Goal: Use online tool/utility: Utilize a website feature to perform a specific function

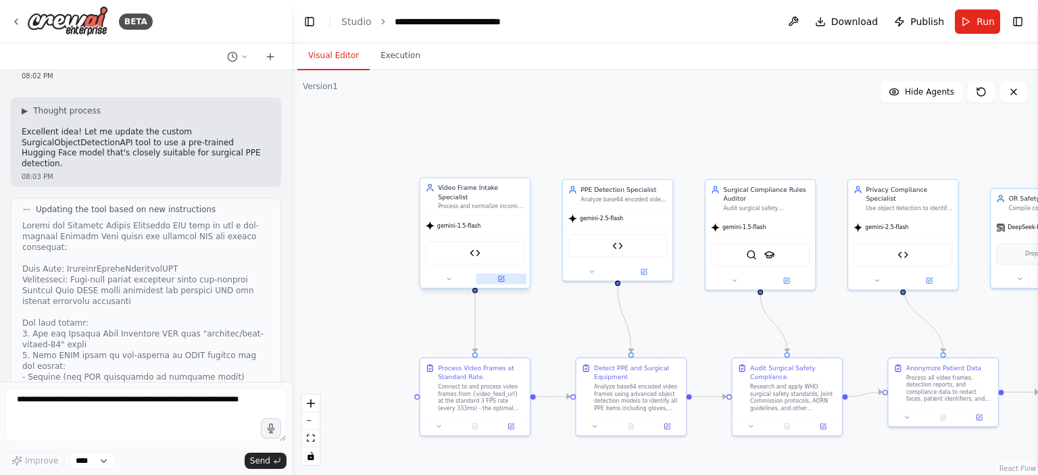
click at [502, 274] on button at bounding box center [501, 279] width 51 height 11
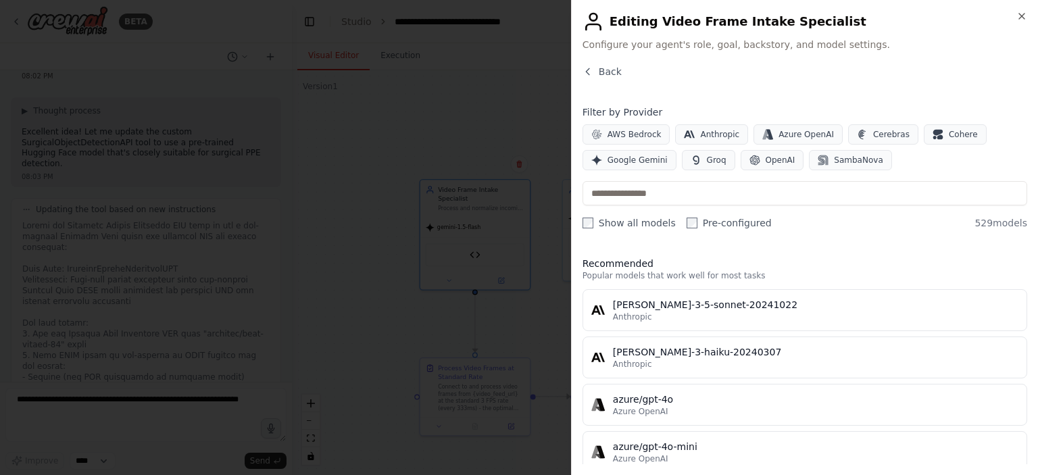
click at [400, 131] on div at bounding box center [519, 237] width 1038 height 475
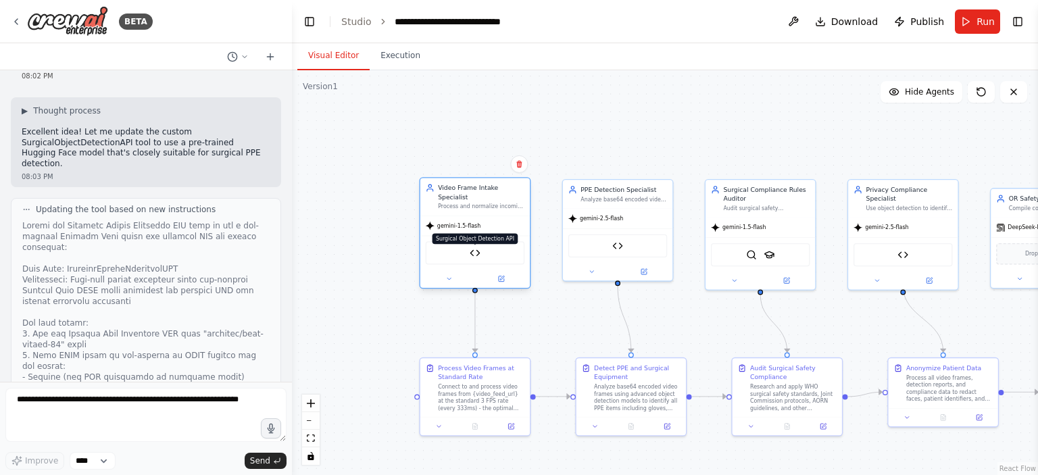
click at [471, 248] on img at bounding box center [475, 253] width 11 height 11
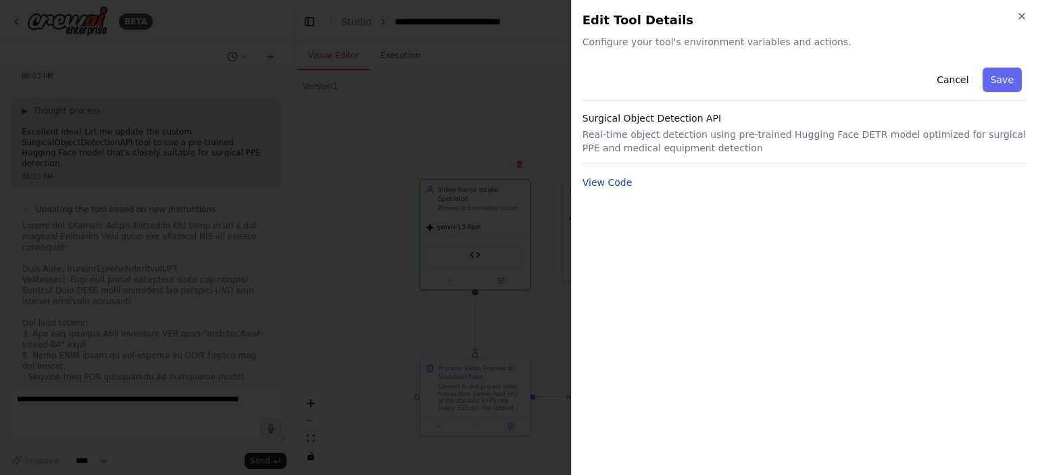
click at [608, 183] on button "View Code" at bounding box center [608, 183] width 50 height 14
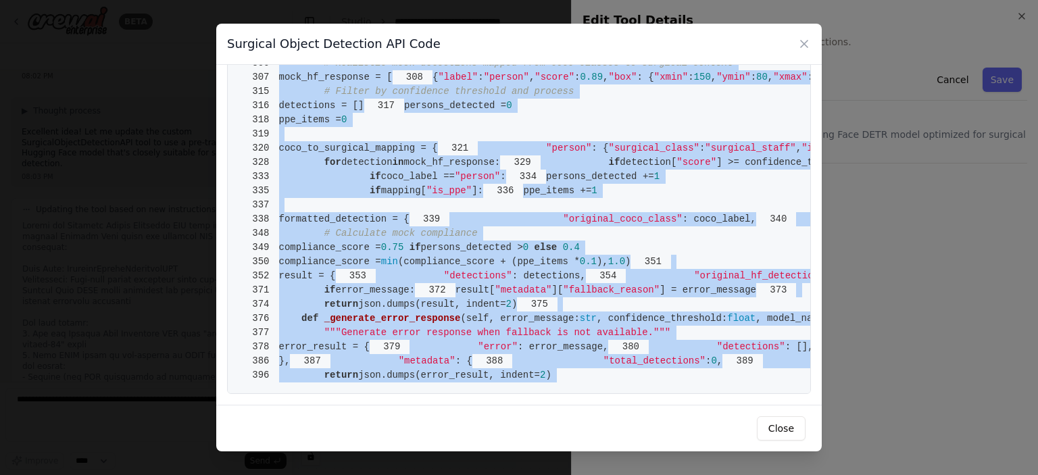
scroll to position [5336, 0]
drag, startPoint x: 279, startPoint y: 91, endPoint x: 565, endPoint y: 383, distance: 409.3
copy code "from [DOMAIN_NAME] import BaseTool 2 from pydantic import BaseModel, Field 3 fr…"
click at [859, 199] on div "Surgical Object Detection API Code 1 from [DOMAIN_NAME] import BaseTool 2 from …" at bounding box center [519, 237] width 1038 height 475
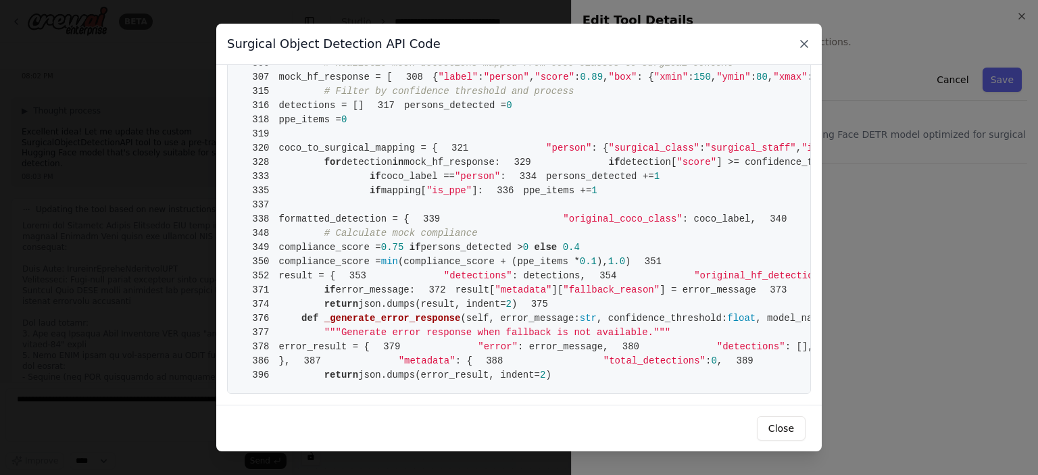
drag, startPoint x: 801, startPoint y: 43, endPoint x: 681, endPoint y: 92, distance: 129.4
click at [801, 43] on icon at bounding box center [805, 44] width 14 height 14
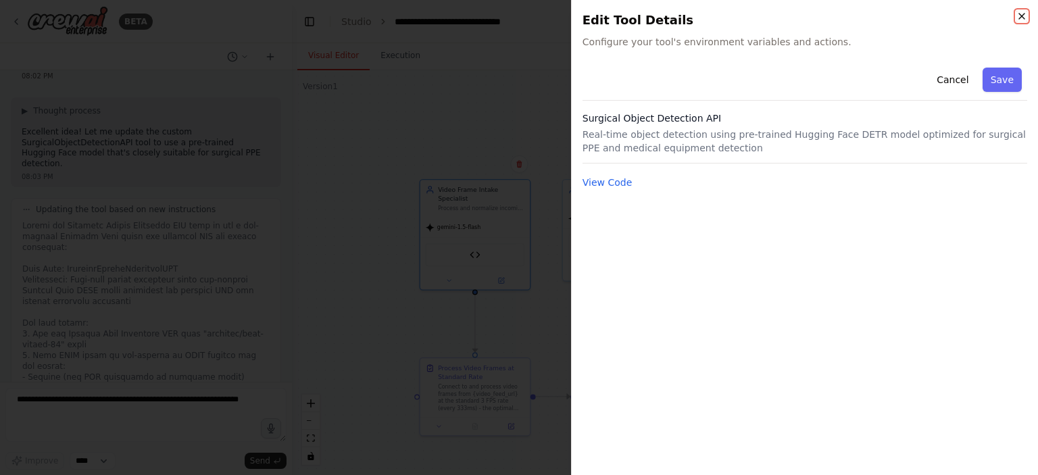
click at [1019, 13] on icon "button" at bounding box center [1022, 16] width 11 height 11
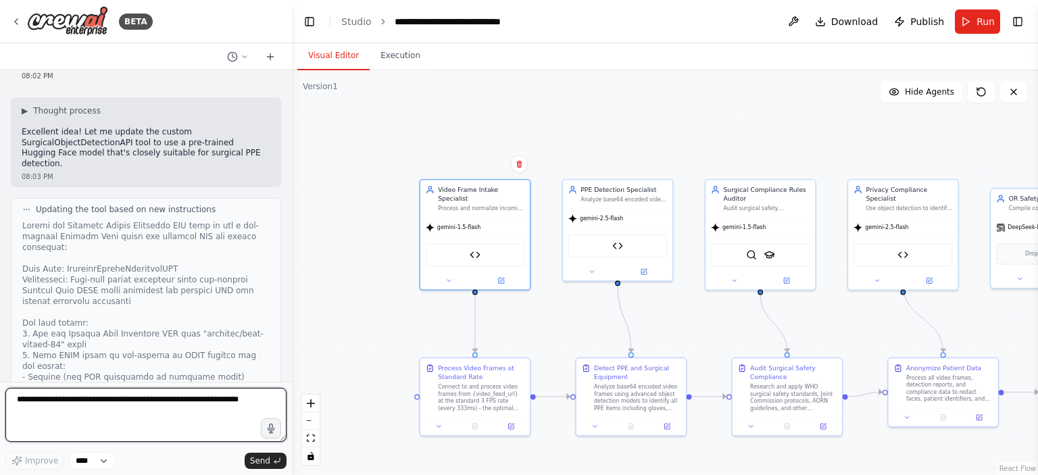
paste textarea "**********"
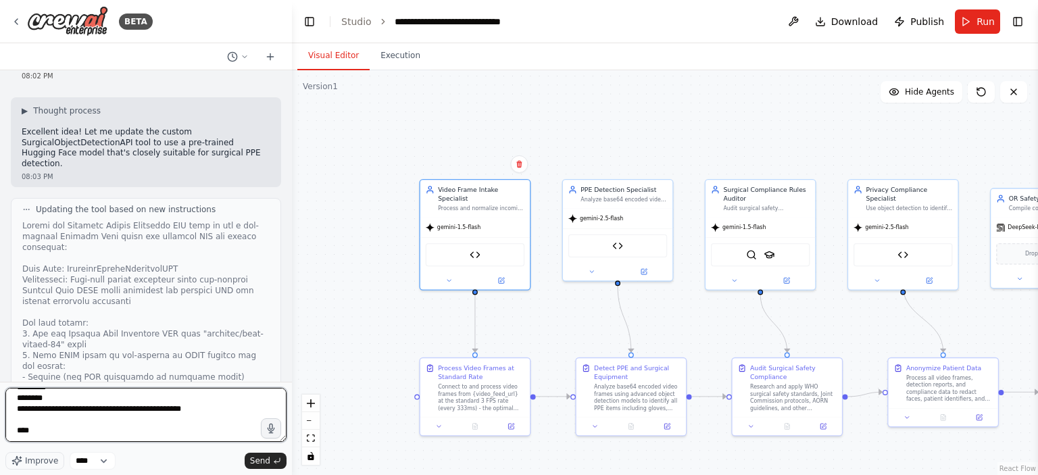
scroll to position [5393, 0]
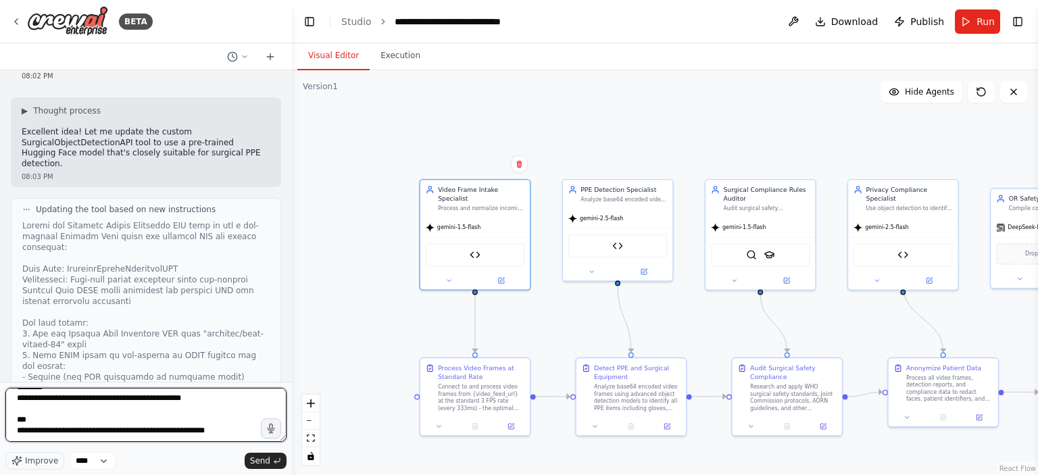
type textarea "**********"
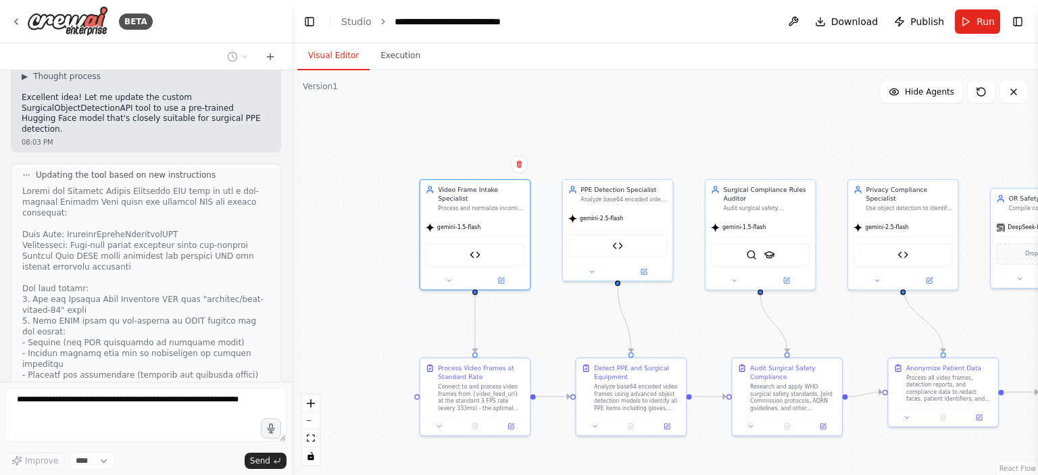
scroll to position [26430, 0]
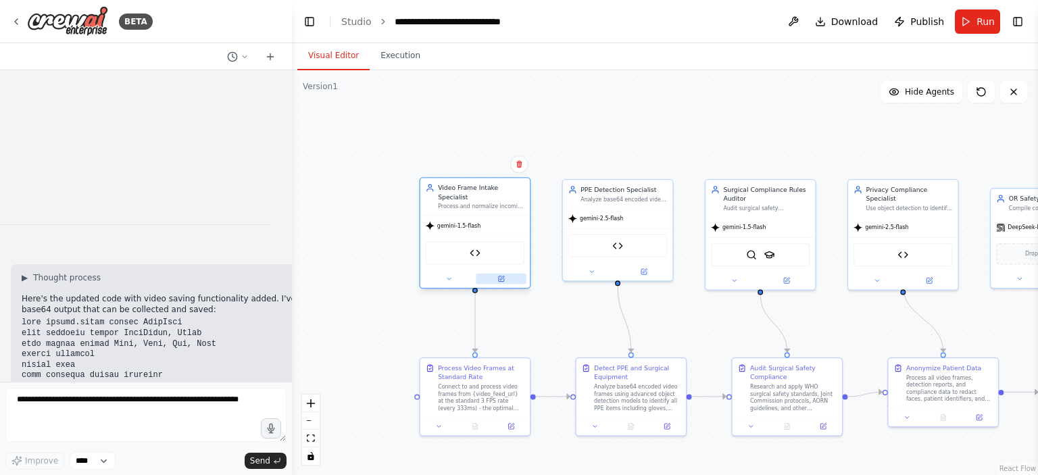
click at [503, 277] on icon at bounding box center [501, 279] width 5 height 5
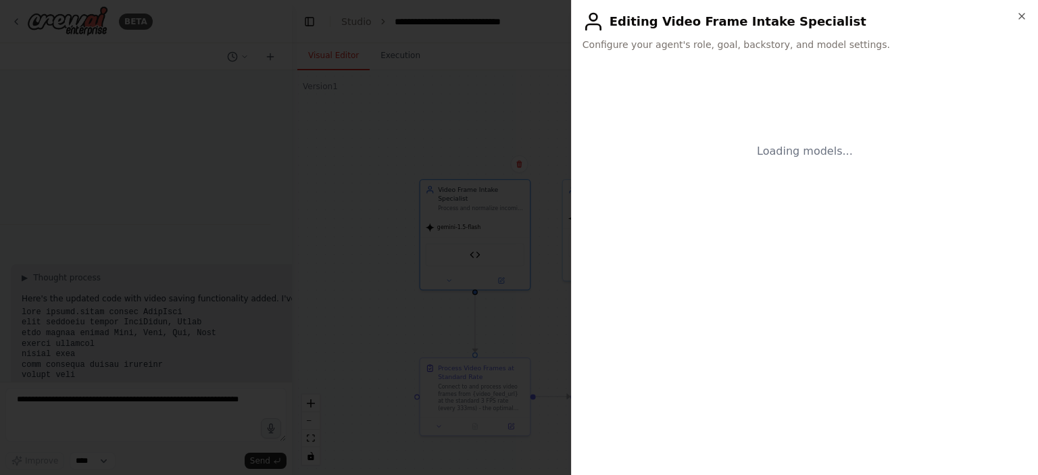
scroll to position [28020, 0]
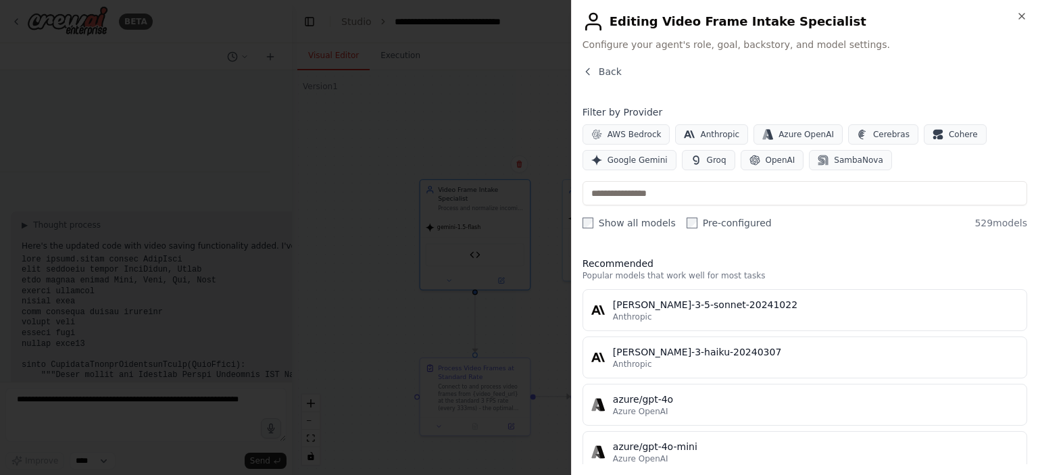
click at [473, 239] on div at bounding box center [519, 237] width 1038 height 475
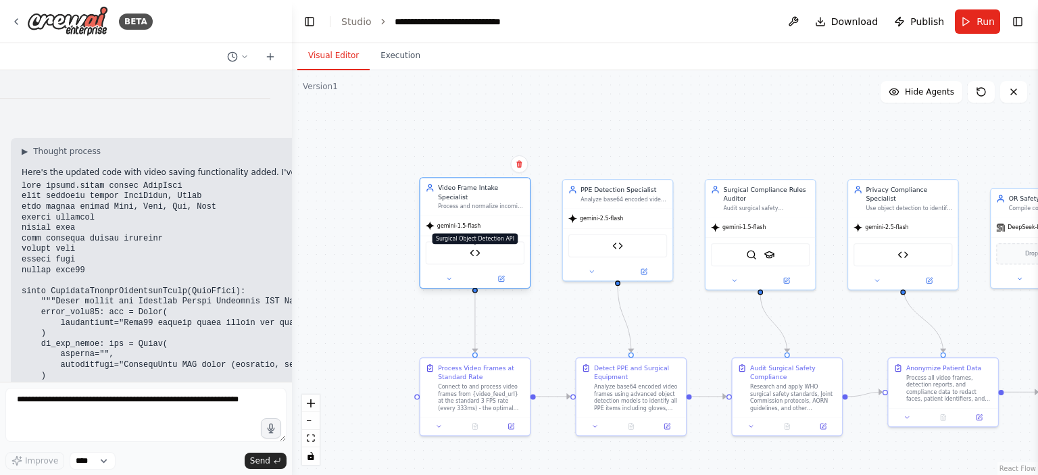
click at [476, 248] on img at bounding box center [475, 253] width 11 height 11
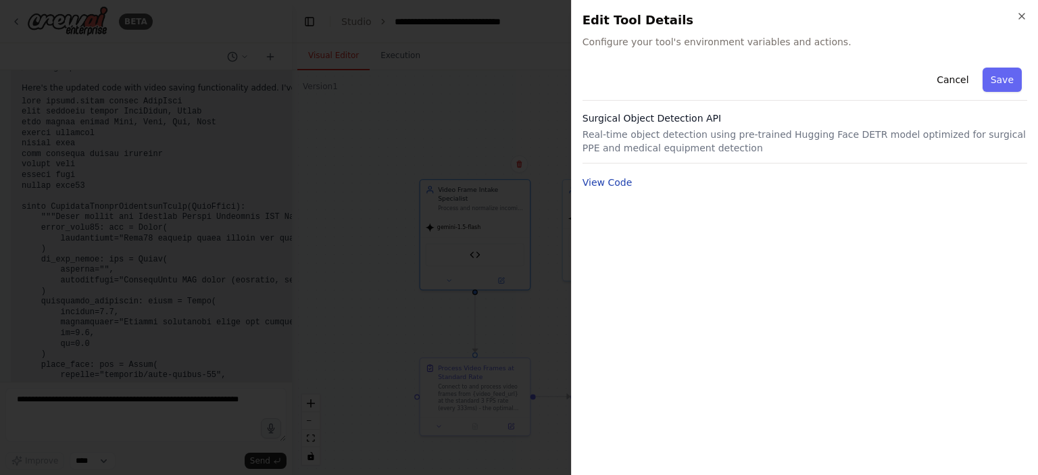
click at [619, 186] on button "View Code" at bounding box center [608, 183] width 50 height 14
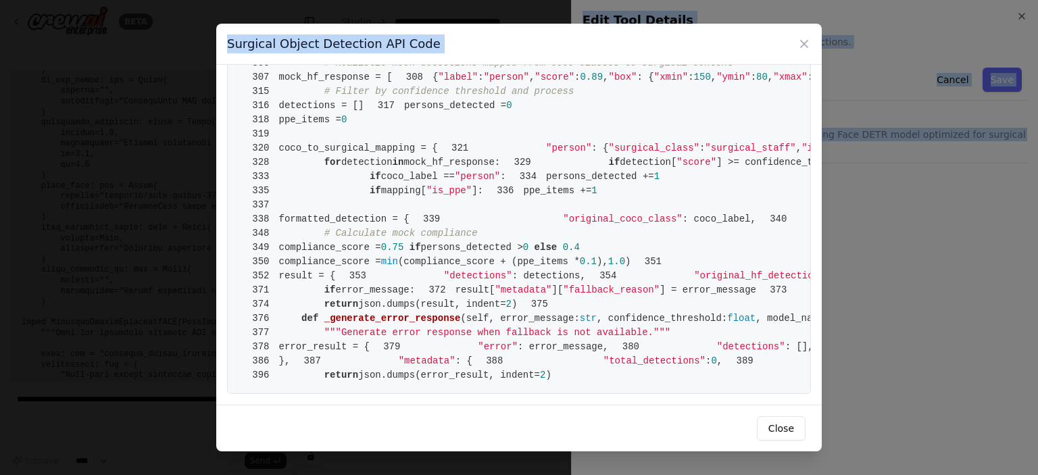
scroll to position [5336, 0]
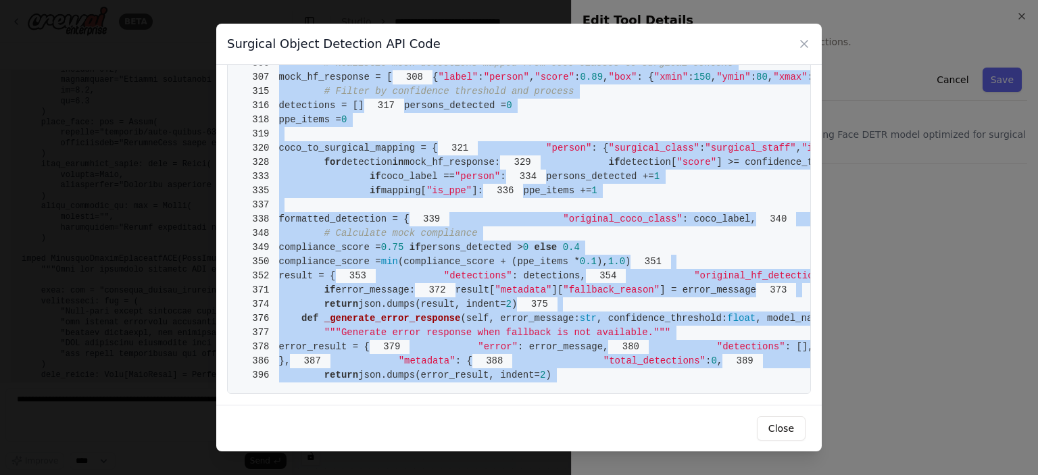
drag, startPoint x: 279, startPoint y: 91, endPoint x: 634, endPoint y: 405, distance: 474.2
click at [640, 409] on div "Surgical Object Detection API Code 1 from [DOMAIN_NAME] import BaseTool 2 from …" at bounding box center [519, 238] width 606 height 428
copy code "from [DOMAIN_NAME] import BaseTool 2 from pydantic import BaseModel, Field 3 fr…"
drag, startPoint x: 690, startPoint y: 285, endPoint x: 704, endPoint y: 264, distance: 25.2
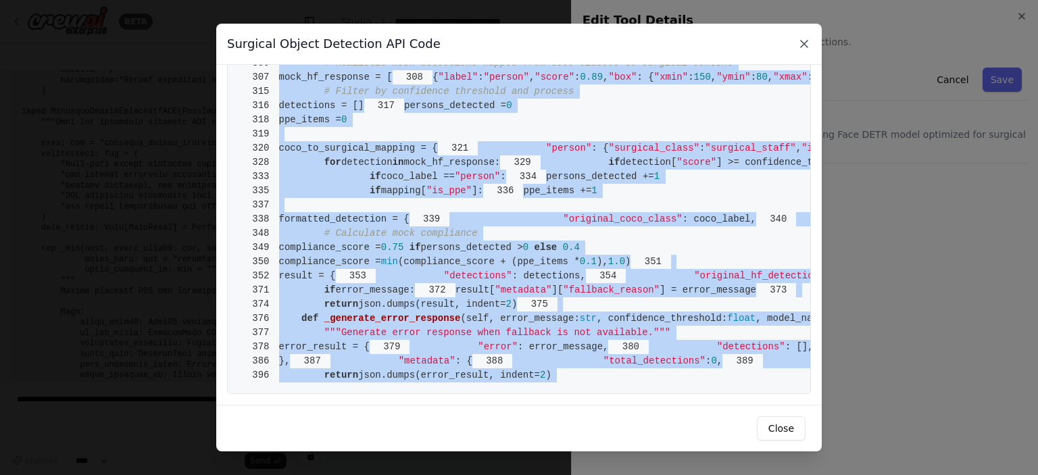
click at [805, 40] on icon at bounding box center [805, 44] width 14 height 14
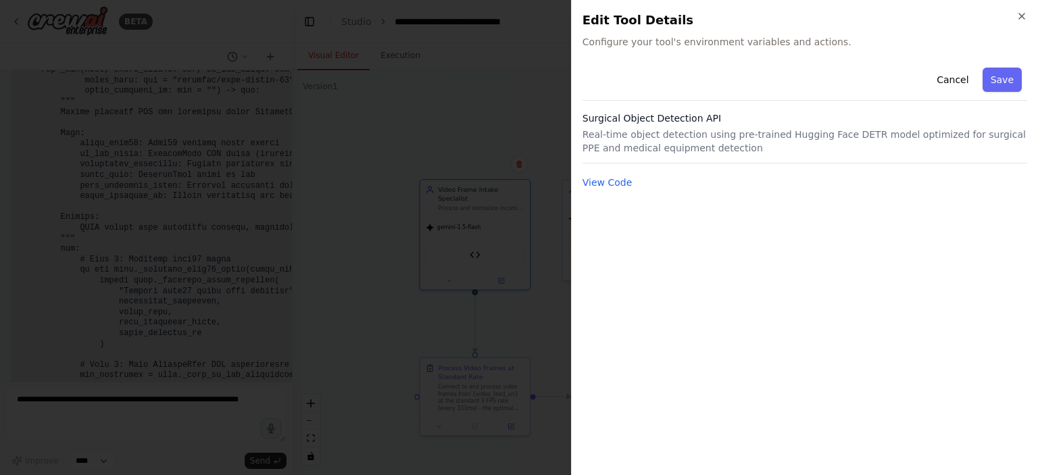
scroll to position [28821, 0]
click at [503, 138] on div at bounding box center [519, 237] width 1038 height 475
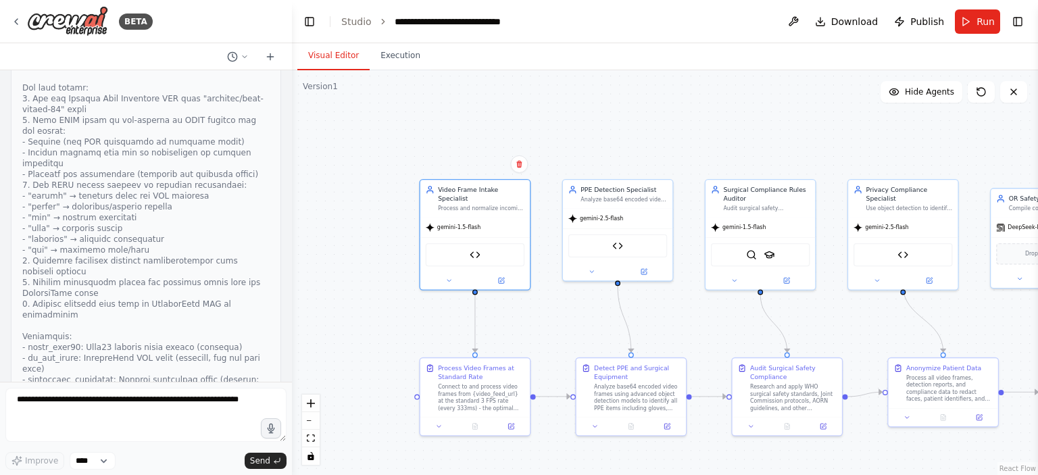
scroll to position [22682, 0]
